Goal: Information Seeking & Learning: Learn about a topic

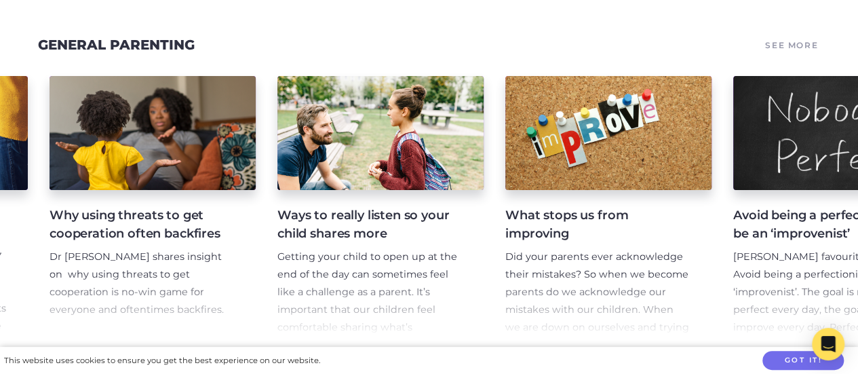
scroll to position [0, 673]
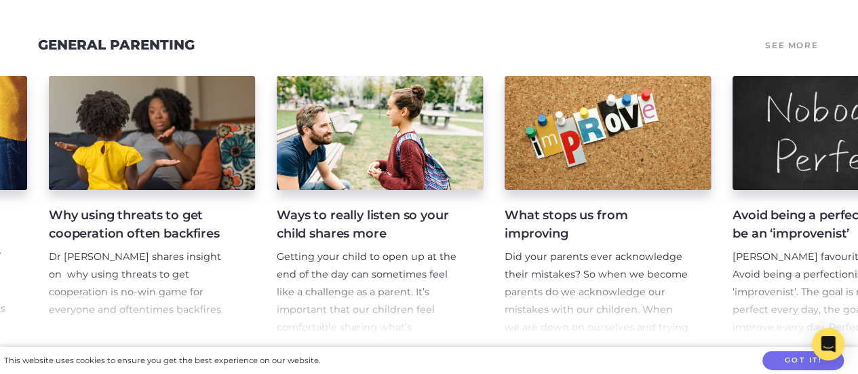
click at [639, 183] on div at bounding box center [608, 133] width 206 height 114
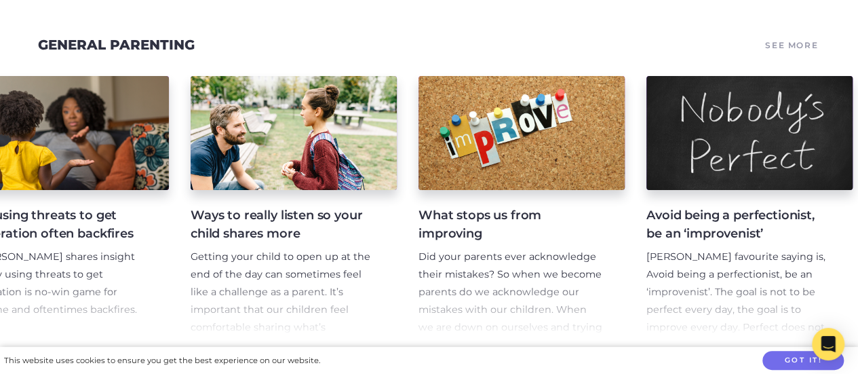
scroll to position [0, 760]
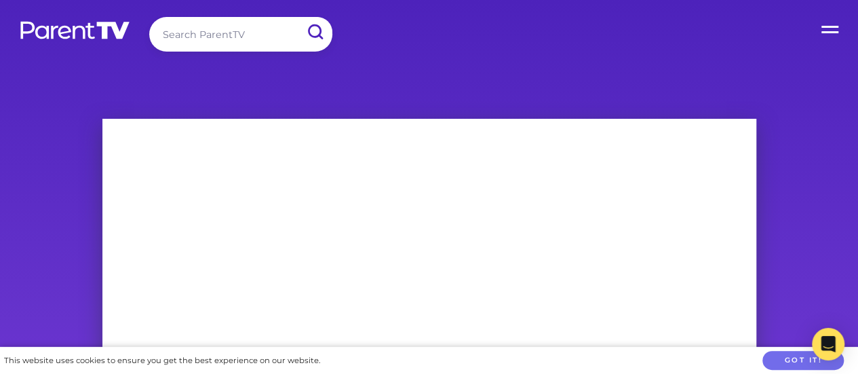
click at [833, 31] on label "Open Menu" at bounding box center [831, 27] width 54 height 54
click at [0, 0] on input "Open Menu" at bounding box center [0, 0] width 0 height 0
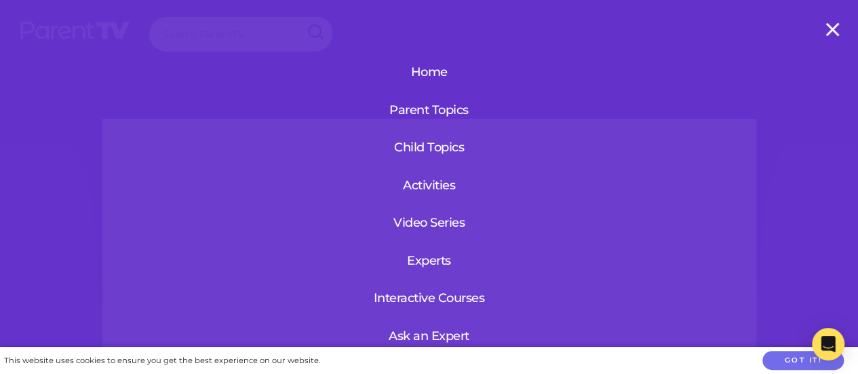
click at [443, 108] on link "Parent Topics" at bounding box center [429, 109] width 125 height 35
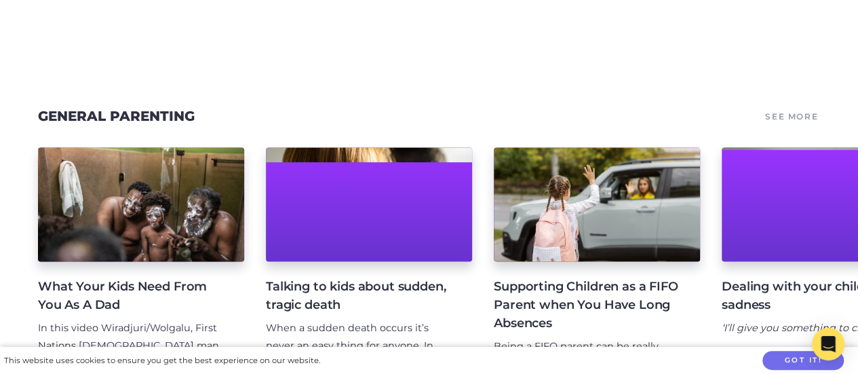
scroll to position [882, 0]
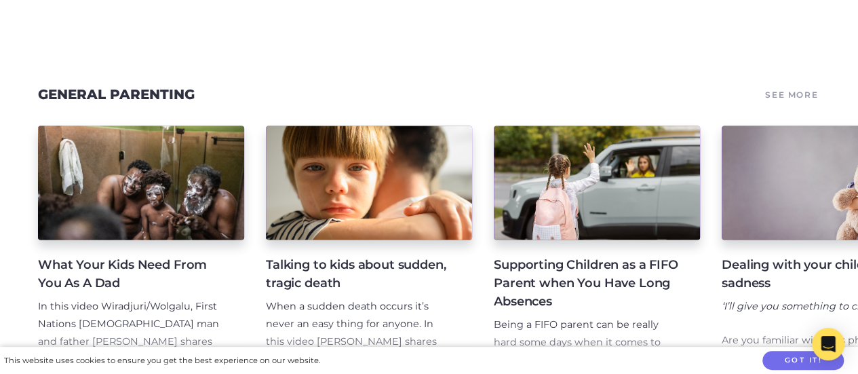
drag, startPoint x: 668, startPoint y: 94, endPoint x: 556, endPoint y: 83, distance: 112.5
click at [556, 83] on section "General Parenting See More What Your Kids Need From You As A Dad In this video …" at bounding box center [429, 244] width 858 height 410
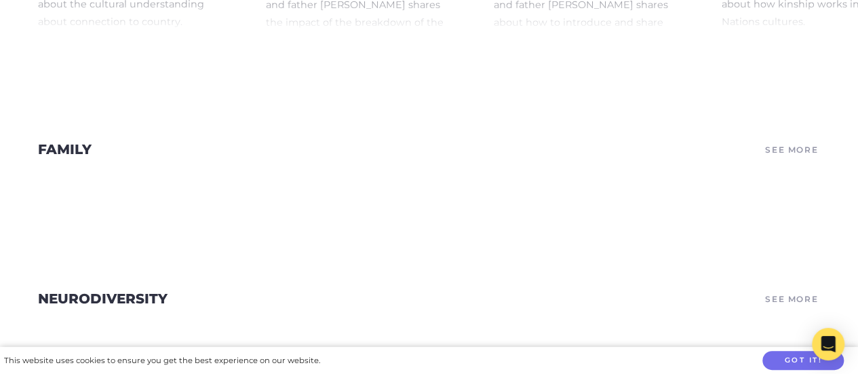
scroll to position [543, 0]
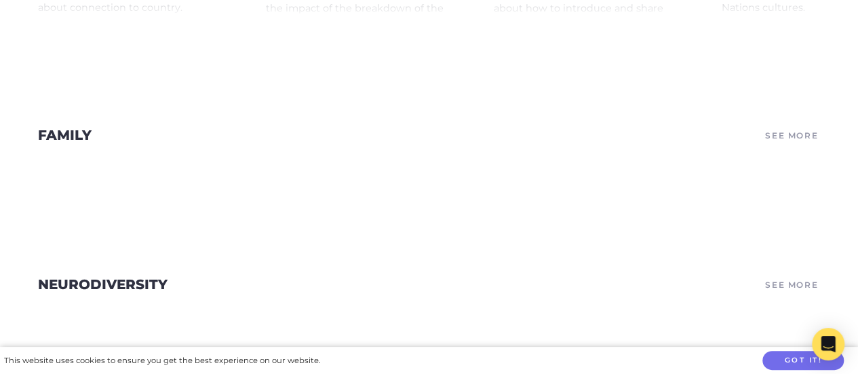
click at [802, 143] on link "See More" at bounding box center [791, 135] width 57 height 19
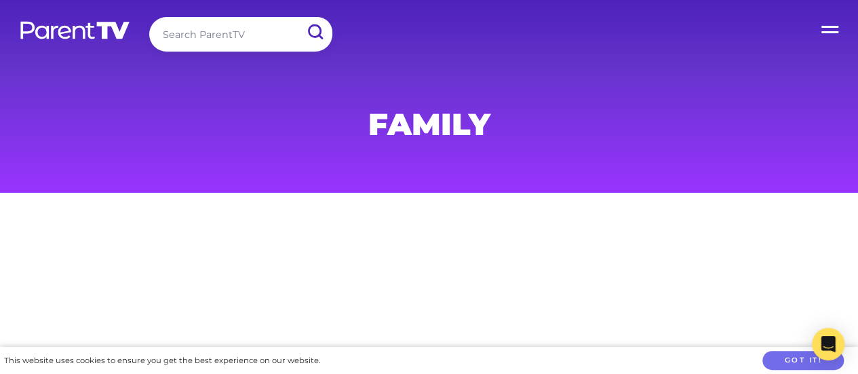
click at [97, 28] on img at bounding box center [75, 30] width 112 height 20
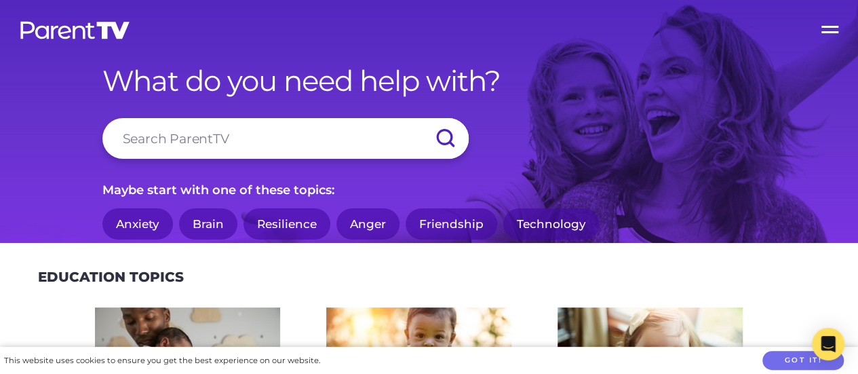
click at [442, 230] on link "Friendship" at bounding box center [452, 224] width 92 height 32
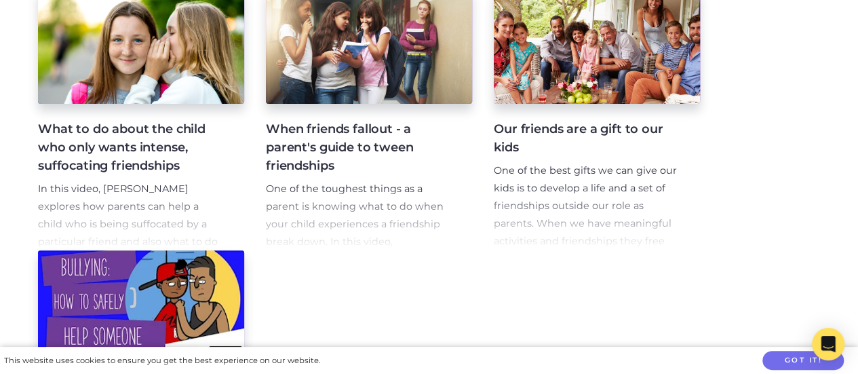
scroll to position [814, 0]
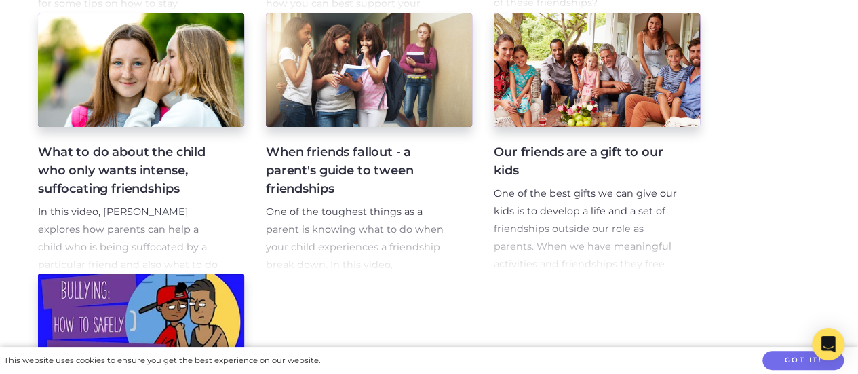
click at [142, 166] on h4 "What to do about the child who only wants intense, suffocating friendships" at bounding box center [130, 170] width 185 height 55
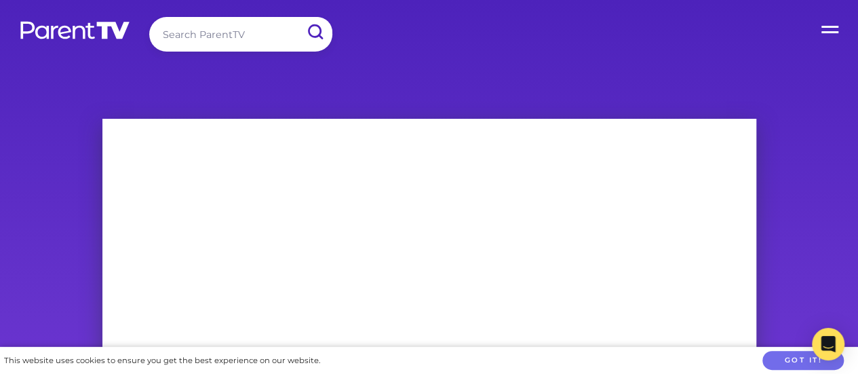
click at [96, 21] on img at bounding box center [75, 30] width 112 height 20
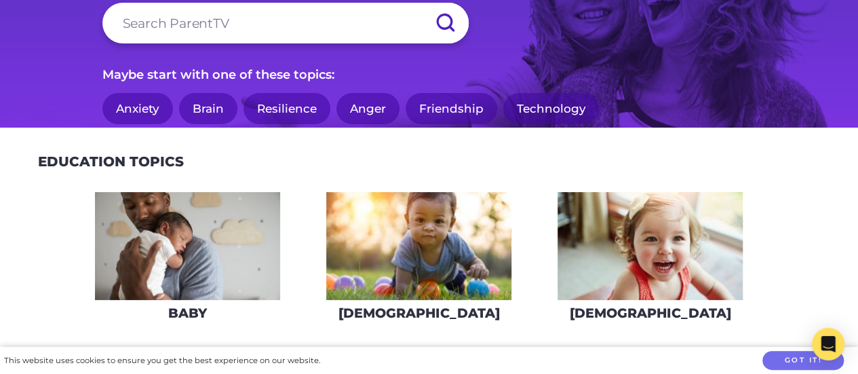
scroll to position [136, 0]
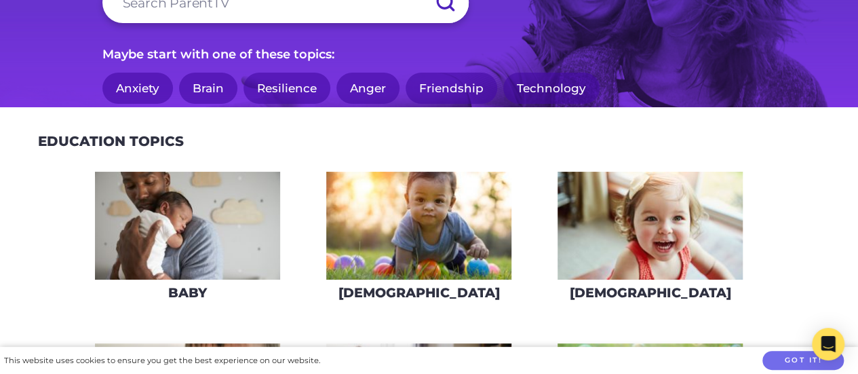
click at [451, 88] on link "Friendship" at bounding box center [452, 89] width 92 height 32
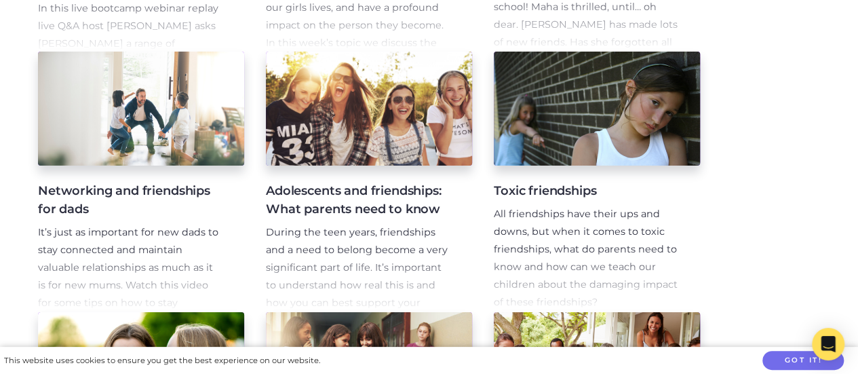
scroll to position [543, 0]
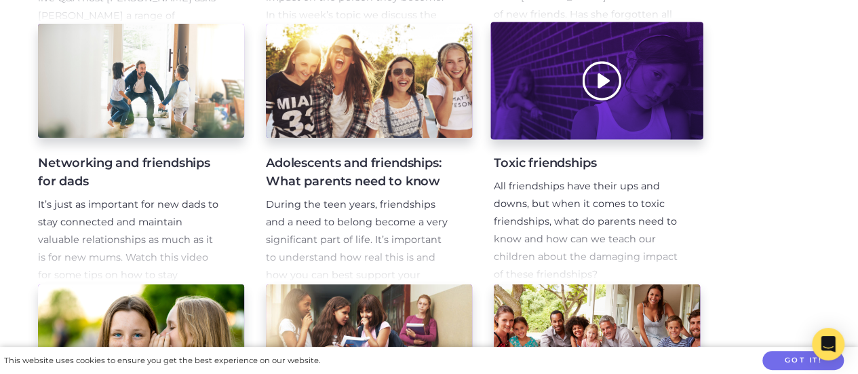
click at [573, 116] on div at bounding box center [597, 80] width 212 height 117
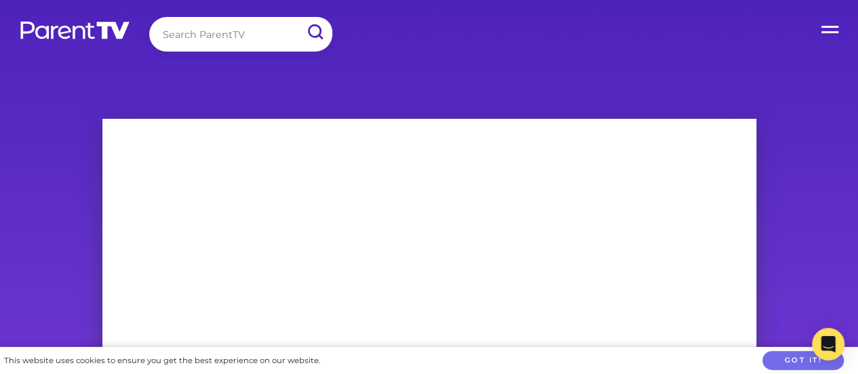
click at [69, 37] on img at bounding box center [75, 30] width 112 height 20
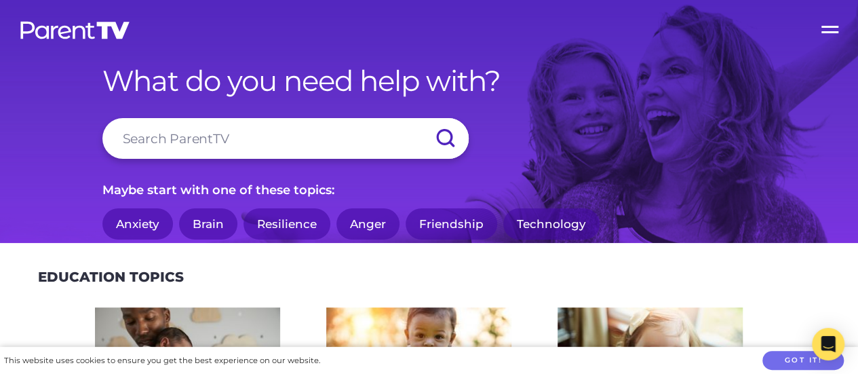
click at [136, 221] on link "Anxiety" at bounding box center [137, 224] width 71 height 32
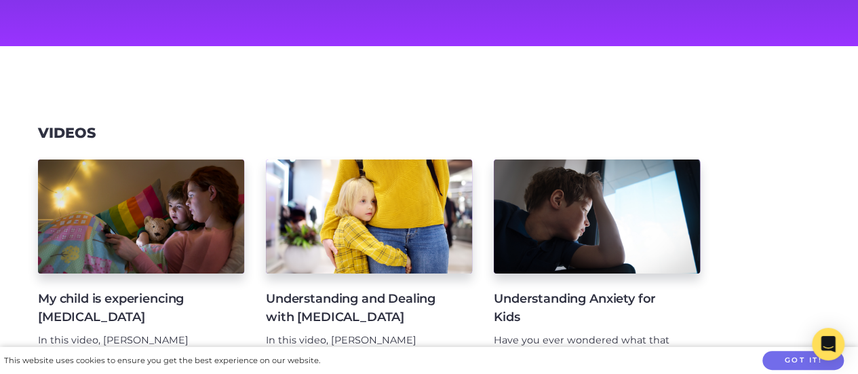
scroll to position [136, 0]
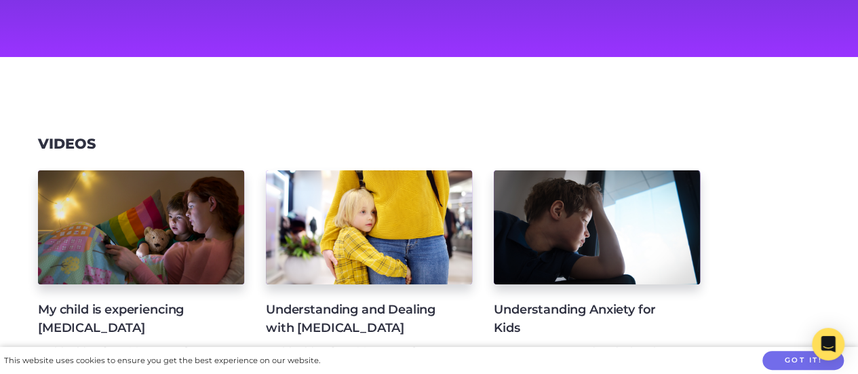
click at [598, 202] on div at bounding box center [597, 227] width 206 height 114
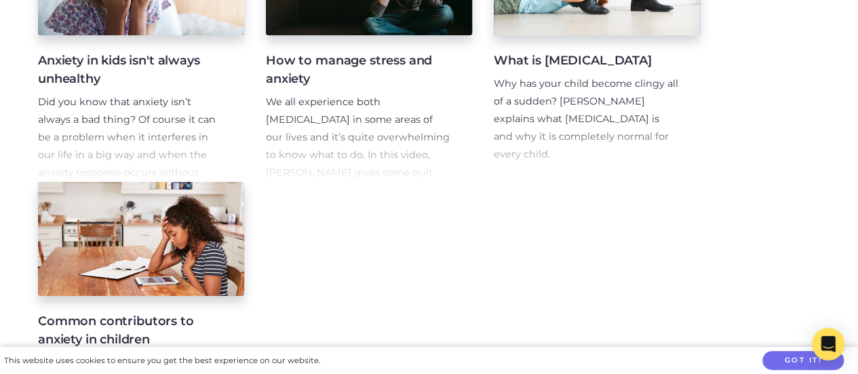
scroll to position [955, 0]
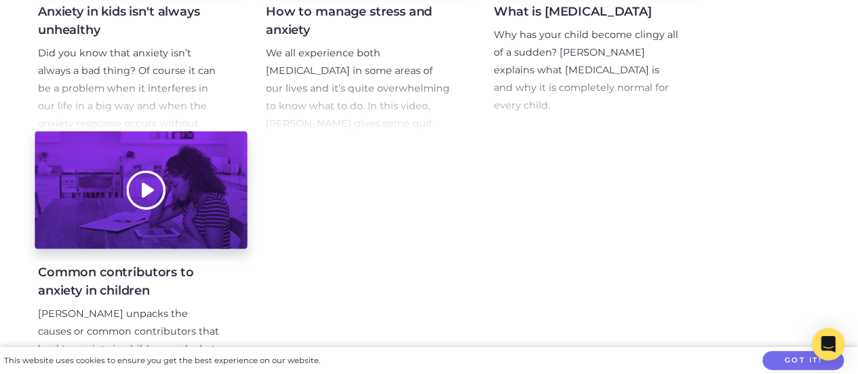
click at [86, 170] on div at bounding box center [141, 190] width 212 height 117
